Goal: Navigation & Orientation: Find specific page/section

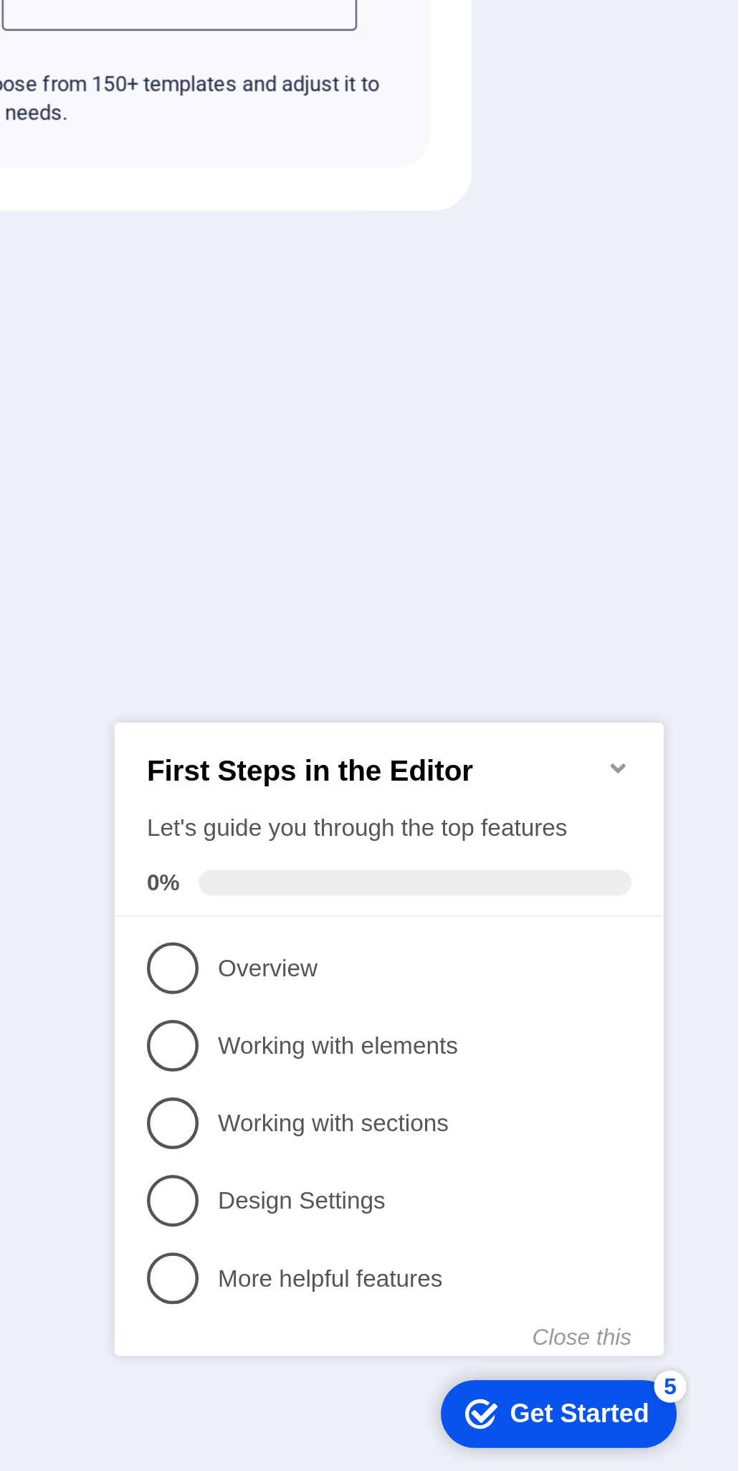
click at [140, 802] on span "1" at bounding box center [132, 804] width 23 height 23
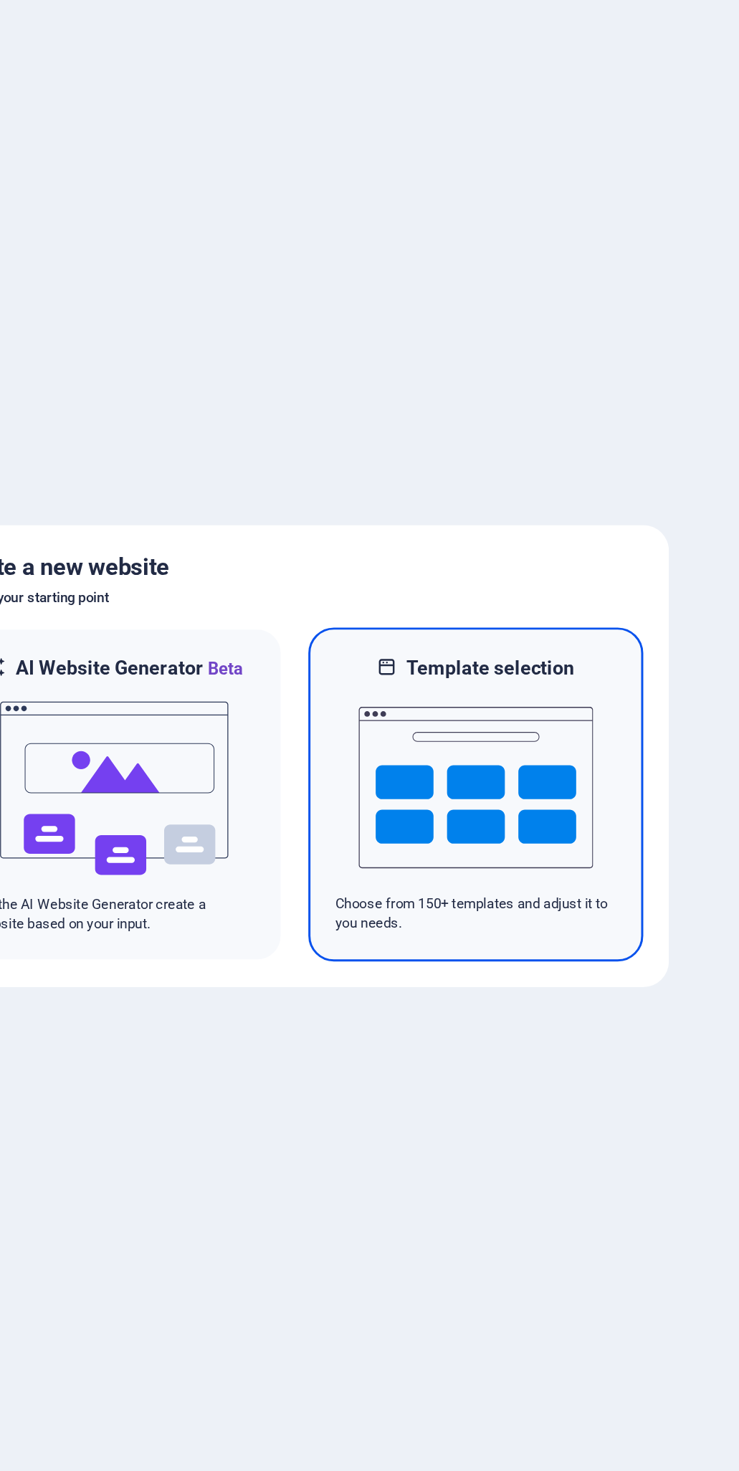
click at [513, 787] on img at bounding box center [491, 756] width 158 height 143
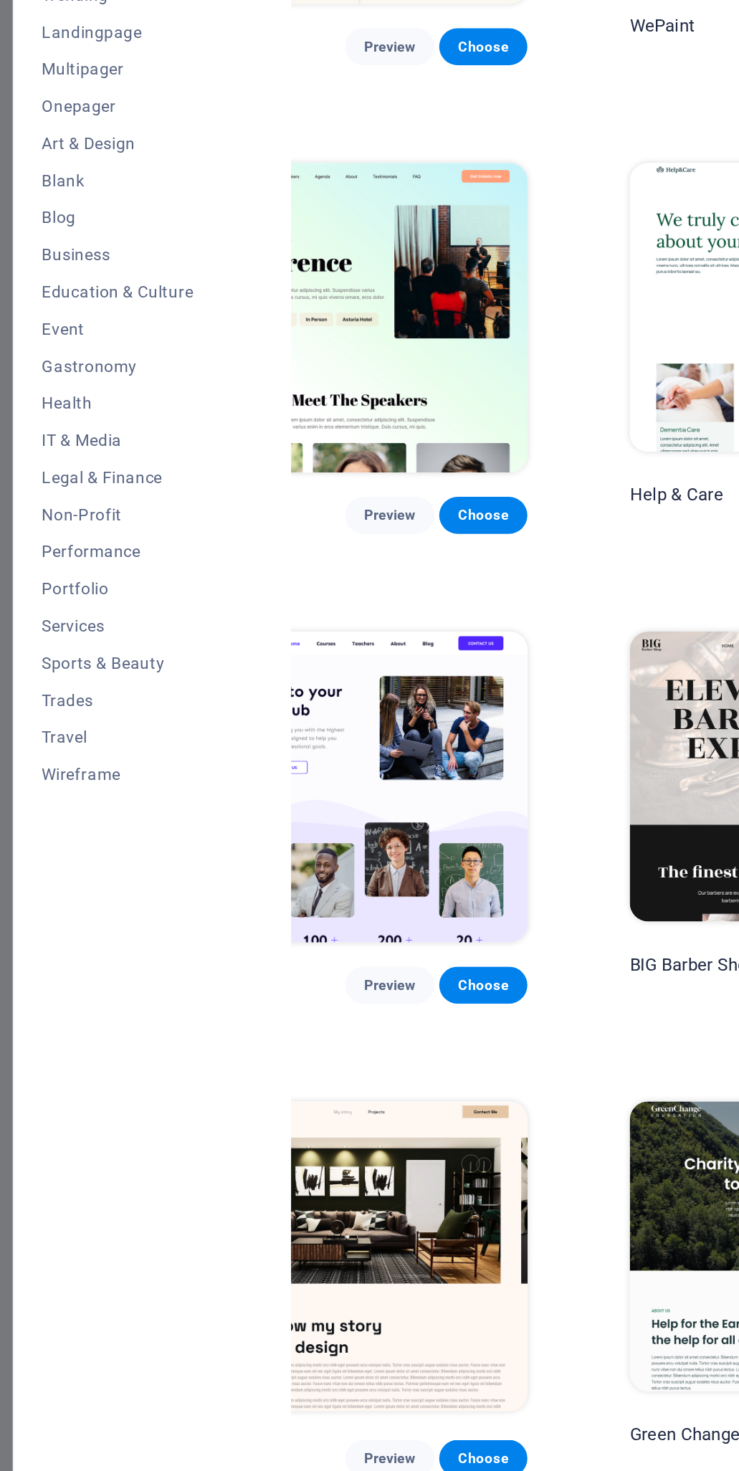
scroll to position [677, 65]
